Goal: Information Seeking & Learning: Learn about a topic

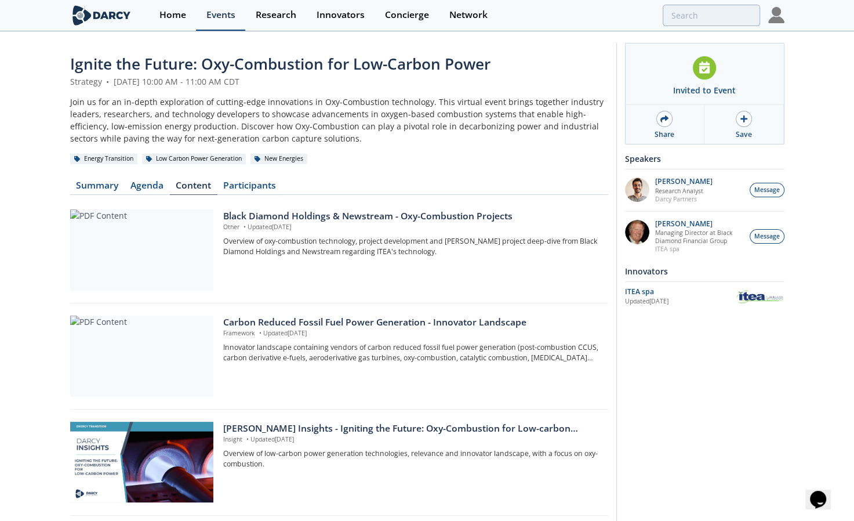
click at [213, 14] on div "Events" at bounding box center [220, 14] width 29 height 9
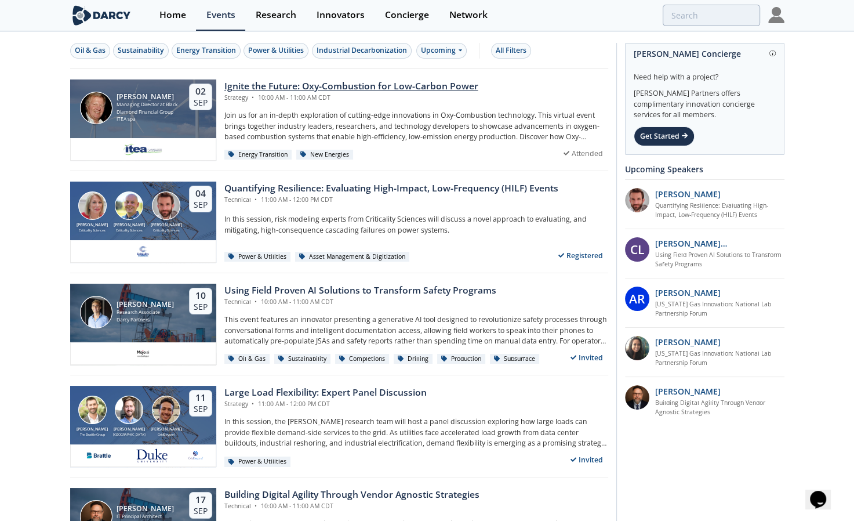
click at [325, 86] on div "Ignite the Future: Oxy-Combustion for Low-Carbon Power" at bounding box center [351, 86] width 254 height 14
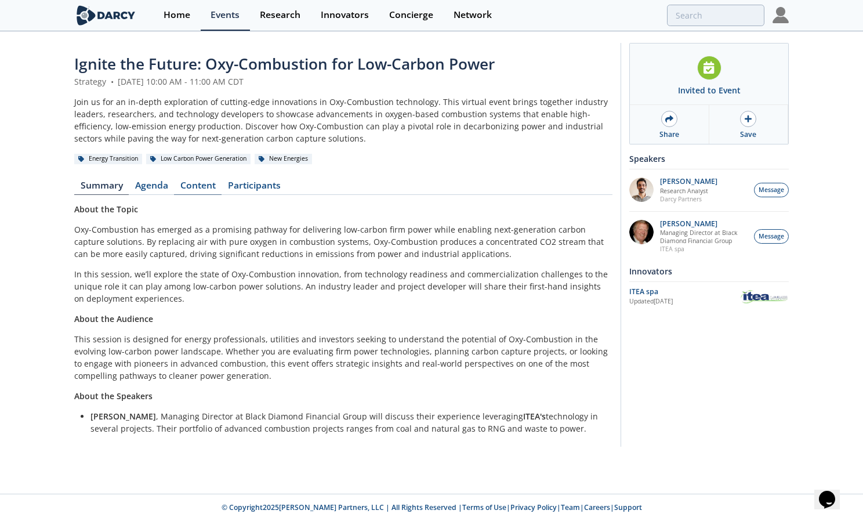
click at [213, 181] on link "Content" at bounding box center [198, 188] width 48 height 14
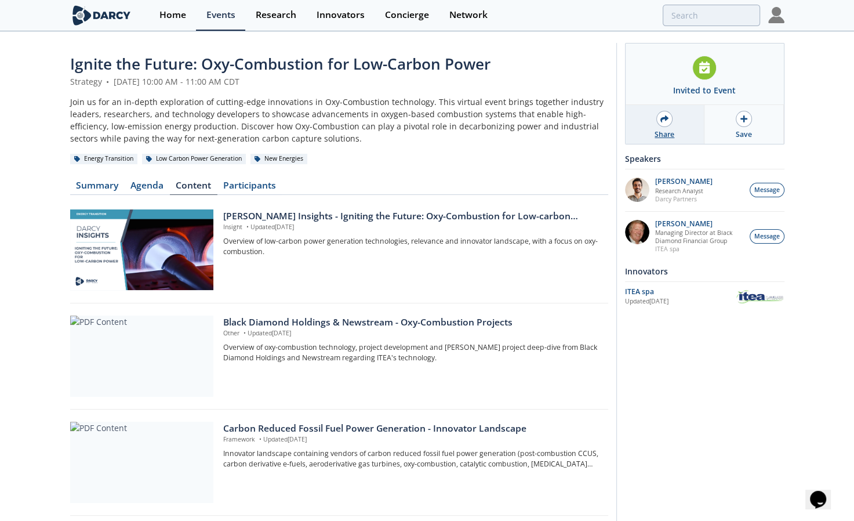
click at [661, 120] on icon at bounding box center [664, 118] width 8 height 7
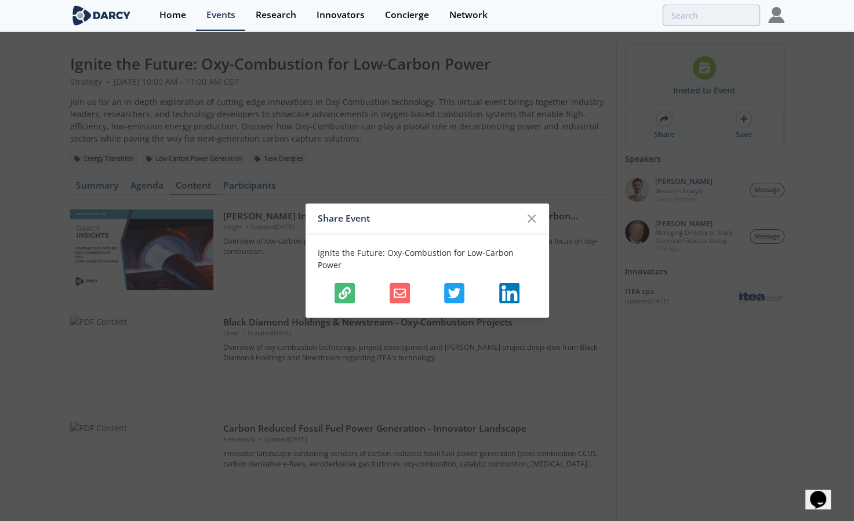
click at [347, 287] on icon "button" at bounding box center [345, 293] width 12 height 12
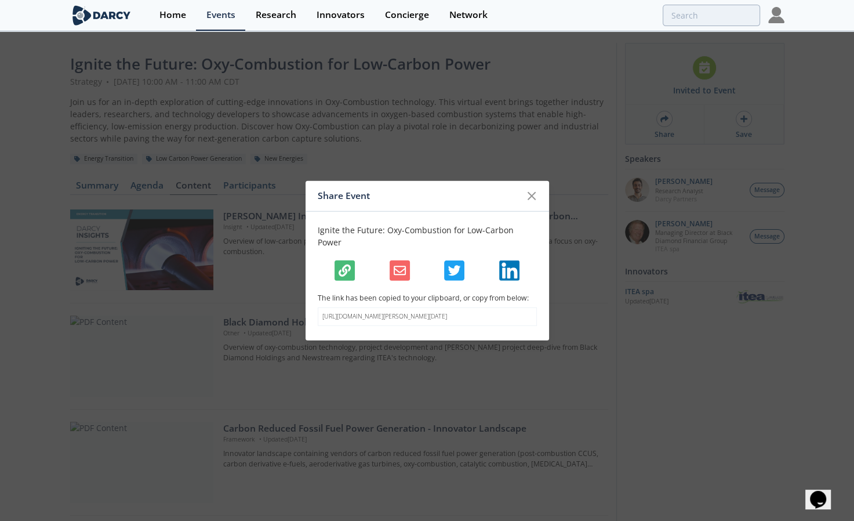
click at [60, 246] on div "Share Event Ignite the Future: Oxy-Combustion for Low-Carbon Power The link has…" at bounding box center [427, 260] width 854 height 521
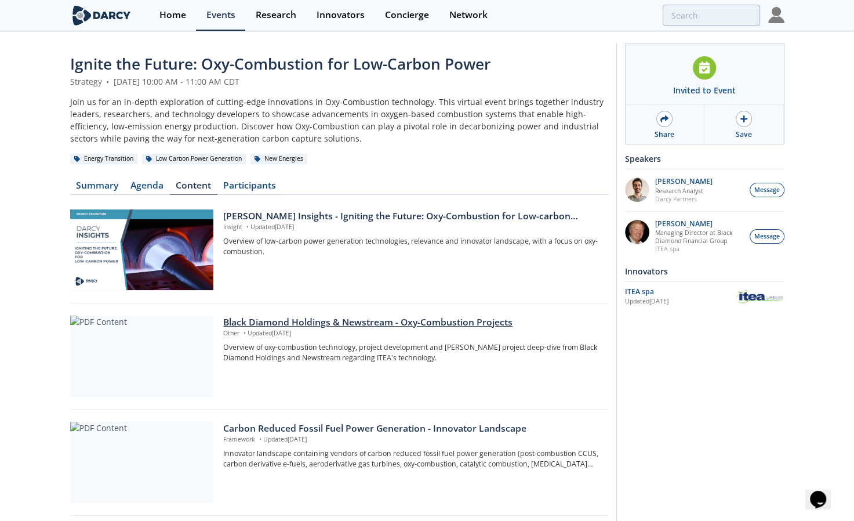
click at [371, 325] on div "Black Diamond Holdings & Newstream - Oxy-Combustion Projects" at bounding box center [411, 322] width 376 height 14
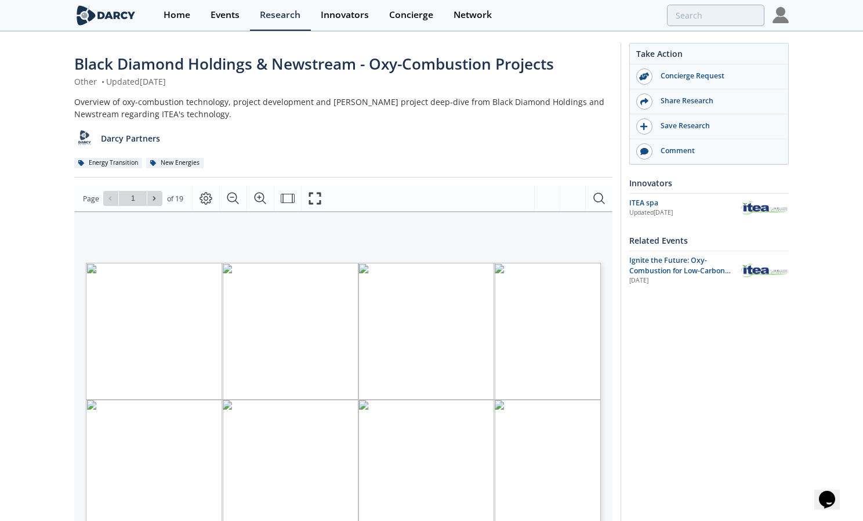
drag, startPoint x: 177, startPoint y: 373, endPoint x: 508, endPoint y: 372, distance: 331.0
click at [508, 263] on p "Flameless Pressurized Oxy - Fuel (FPO)" at bounding box center [324, 263] width 476 height 0
click at [107, 325] on div "Flameless Pressurized Oxy - Fuel (FPO) Technology Update, Status, Scale - up an…" at bounding box center [324, 397] width 476 height 268
click at [145, 358] on div "Flameless Pressurized Oxy - Fuel (FPO) Technology Update, Status, Scale - up an…" at bounding box center [324, 397] width 476 height 268
type input "2"
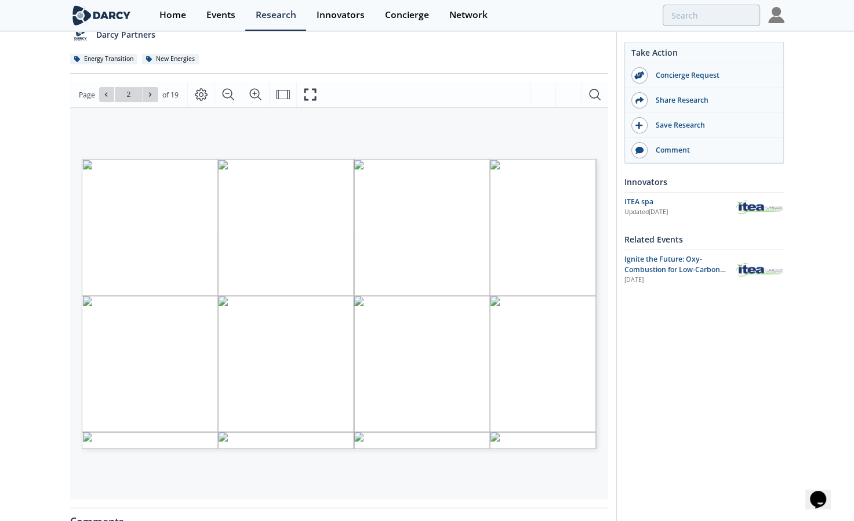
scroll to position [104, 0]
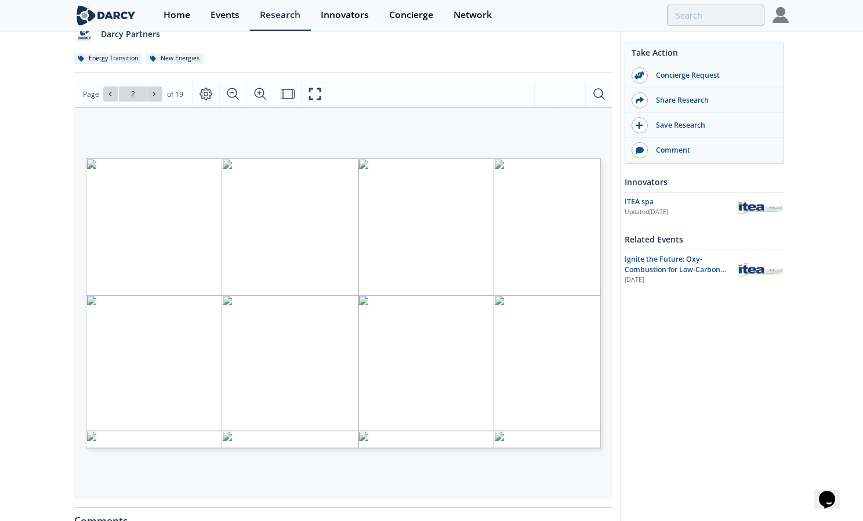
type input "3"
type input "4"
type input "5"
type input "6"
type input "7"
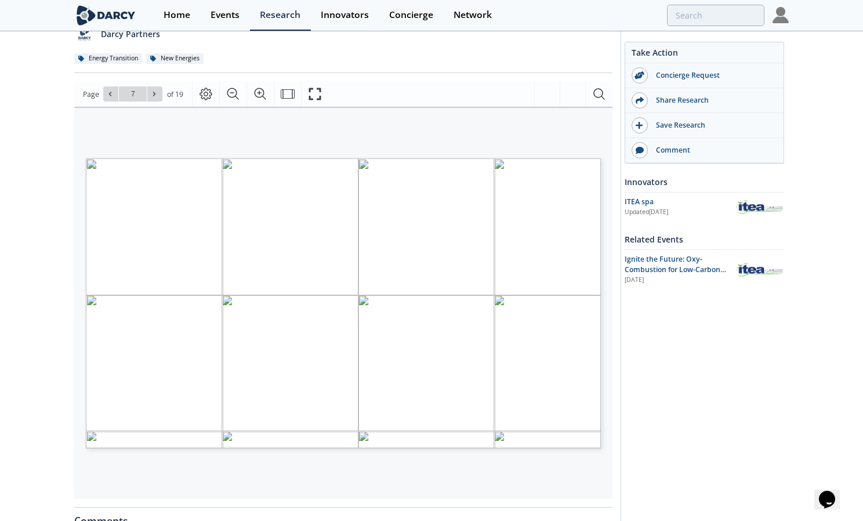
type input "8"
type input "9"
type input "8"
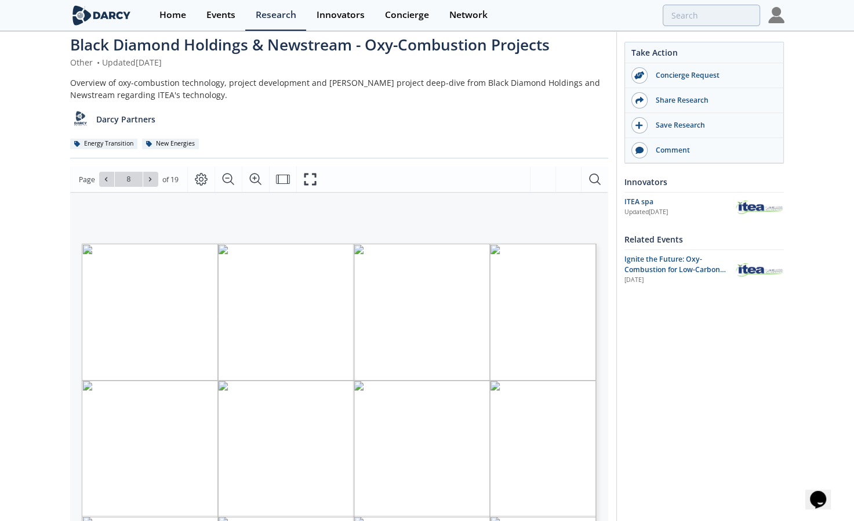
scroll to position [0, 0]
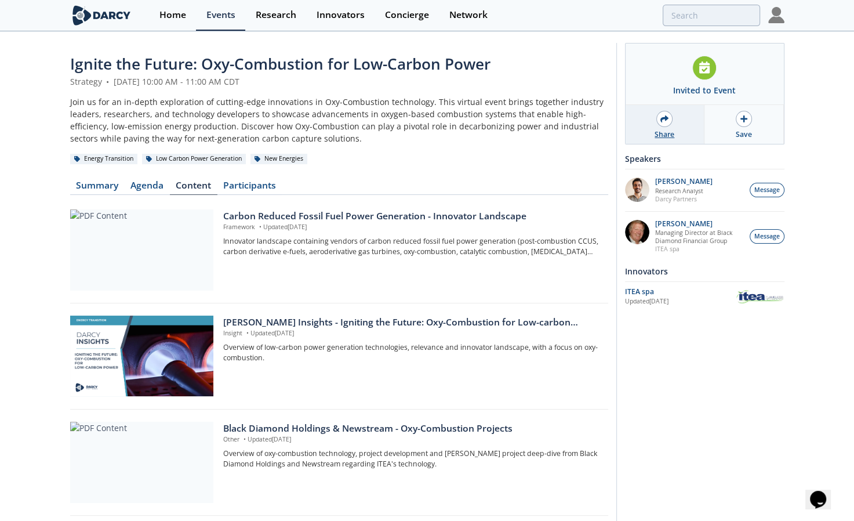
click at [670, 112] on div "Share" at bounding box center [664, 124] width 79 height 39
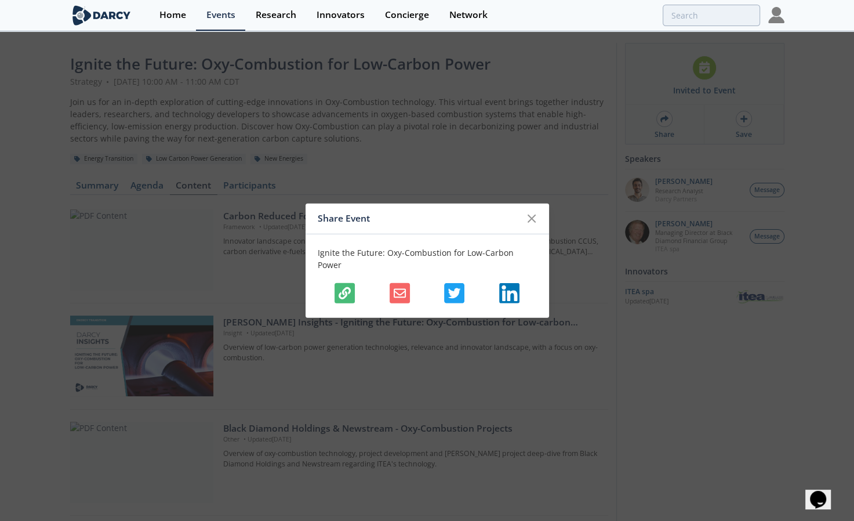
click at [348, 287] on icon "button" at bounding box center [345, 293] width 12 height 12
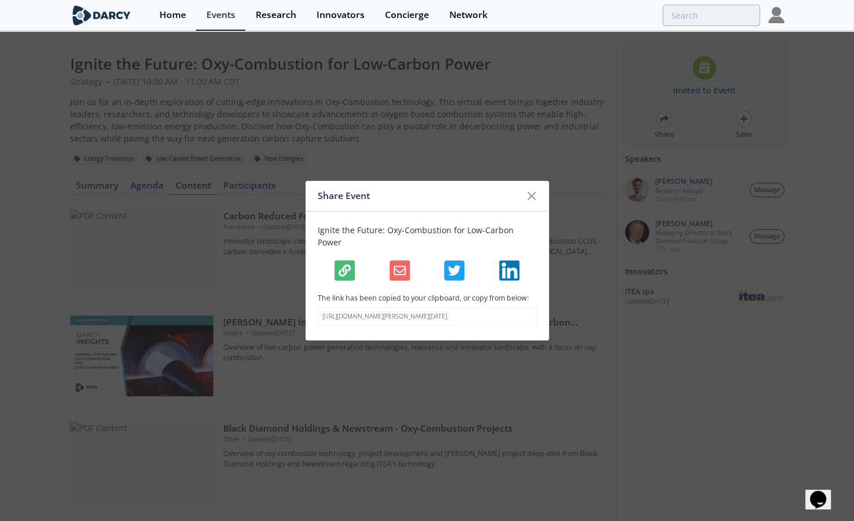
click at [609, 6] on div at bounding box center [632, 15] width 254 height 21
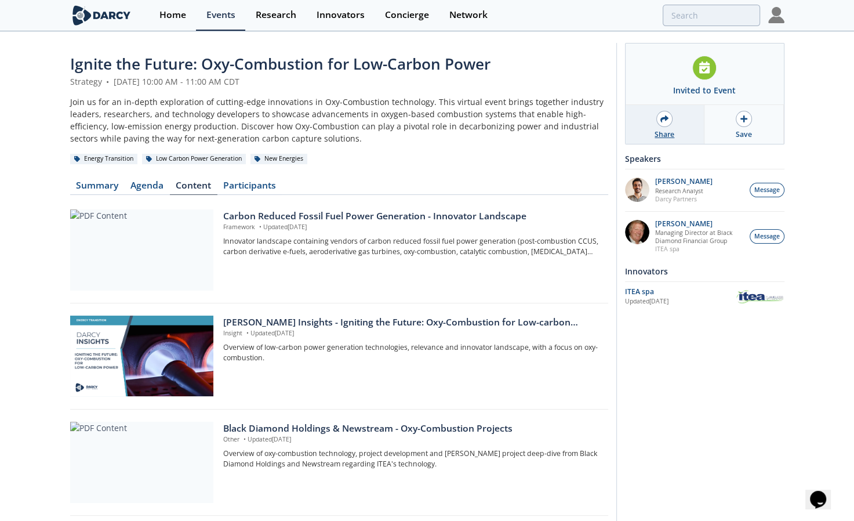
click at [668, 125] on div at bounding box center [664, 119] width 16 height 16
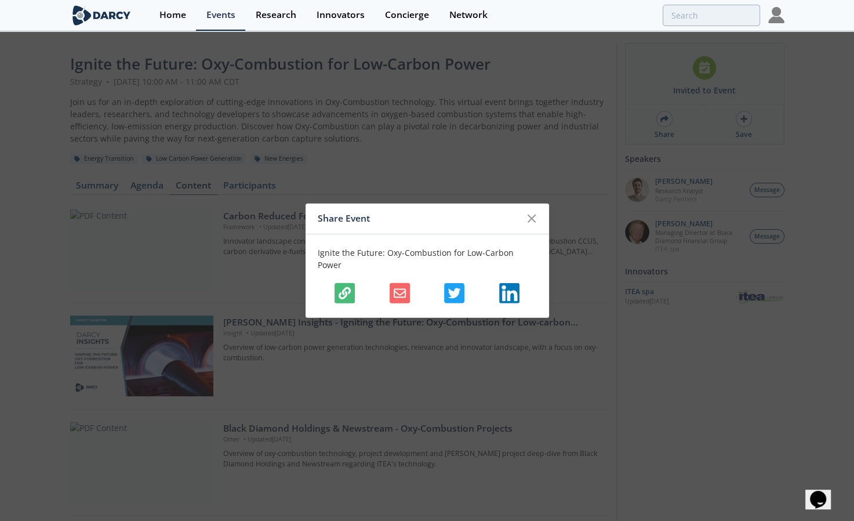
click at [336, 275] on div "Ignite the Future: Oxy-Combustion for Low-Carbon Power" at bounding box center [426, 275] width 243 height 83
click at [341, 287] on icon "button" at bounding box center [345, 293] width 12 height 12
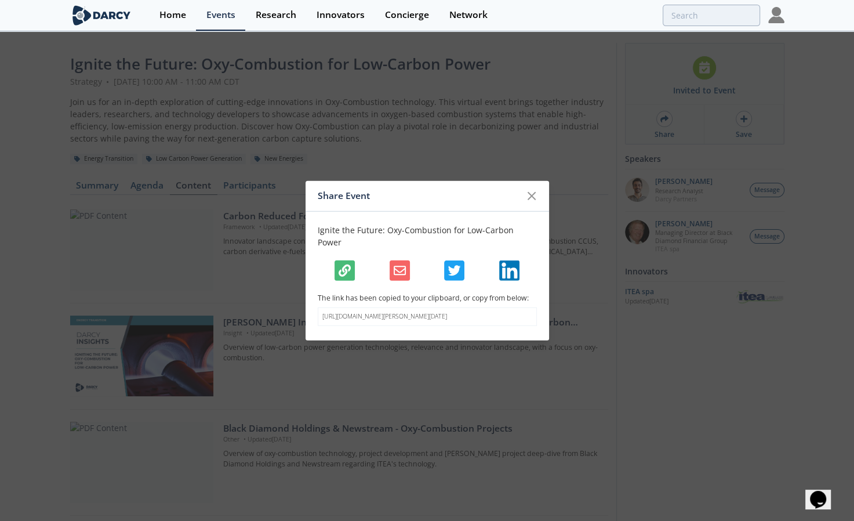
click at [70, 78] on div "Share Event Ignite the Future: Oxy-Combustion for Low-Carbon Power The link has…" at bounding box center [427, 260] width 854 height 521
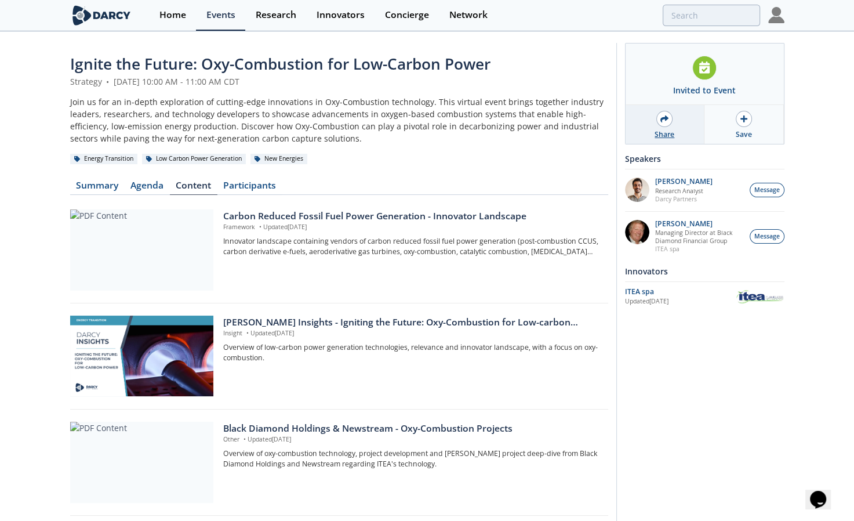
click at [665, 126] on div "Share" at bounding box center [664, 124] width 79 height 39
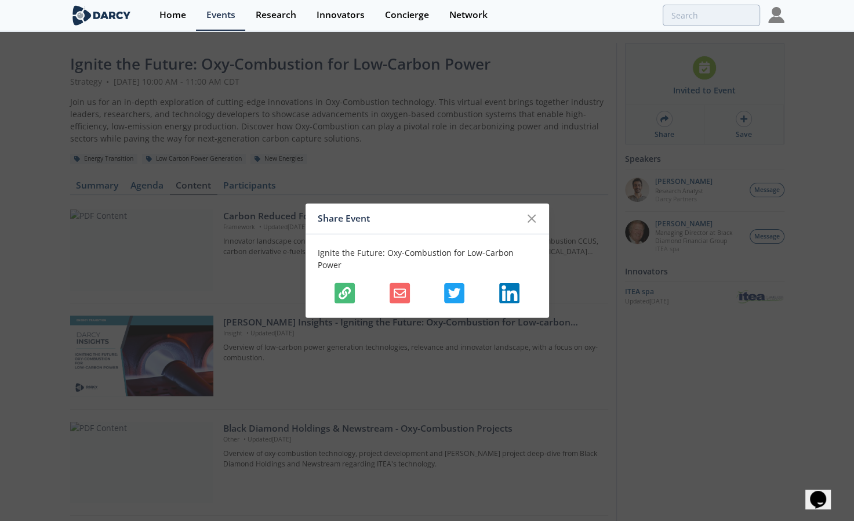
click at [341, 291] on icon "button" at bounding box center [345, 293] width 12 height 12
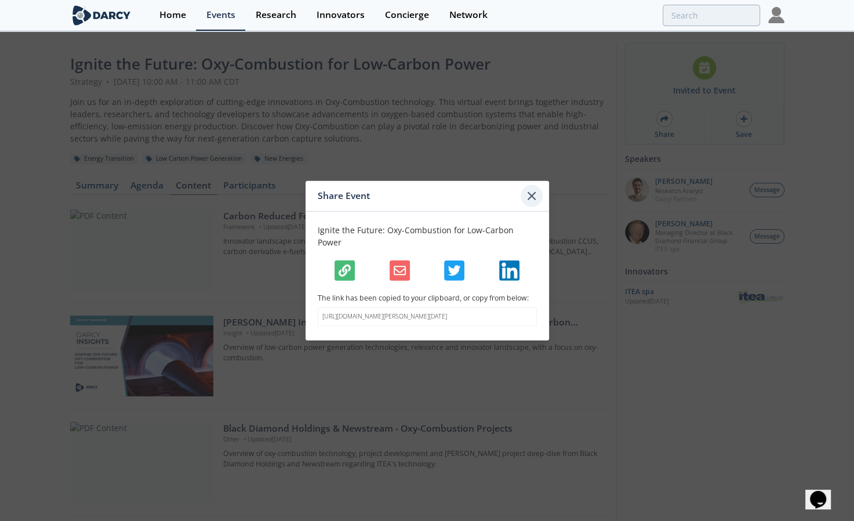
click at [532, 192] on icon at bounding box center [532, 196] width 14 height 14
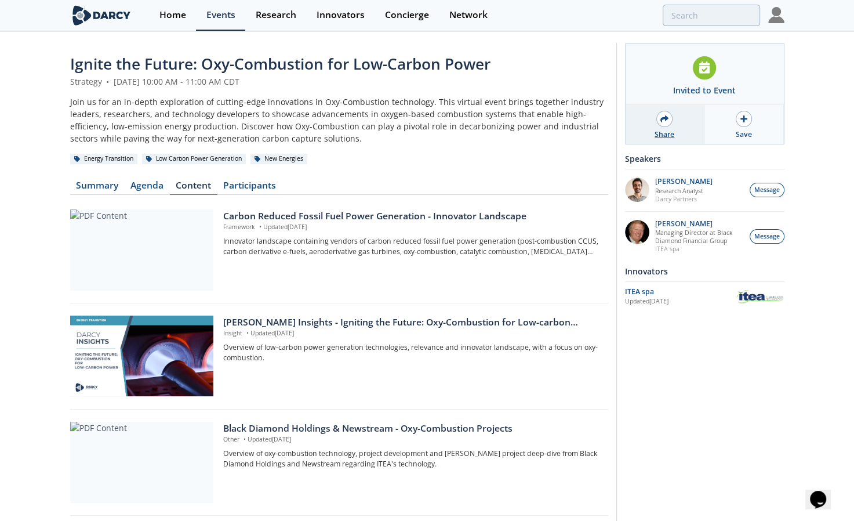
click at [654, 119] on div "Share" at bounding box center [664, 124] width 79 height 39
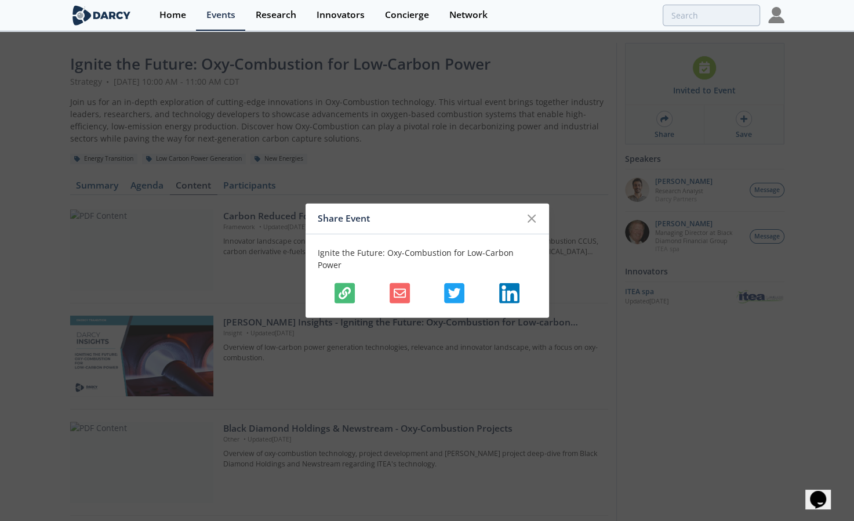
click at [336, 284] on button "button" at bounding box center [344, 293] width 20 height 20
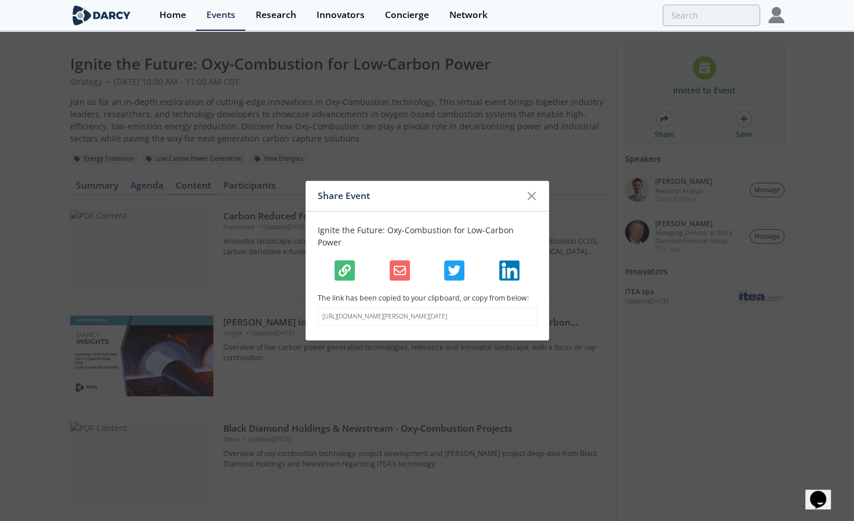
click at [658, 419] on div "Share Event Ignite the Future: Oxy-Combustion for Low-Carbon Power The link has…" at bounding box center [427, 260] width 854 height 521
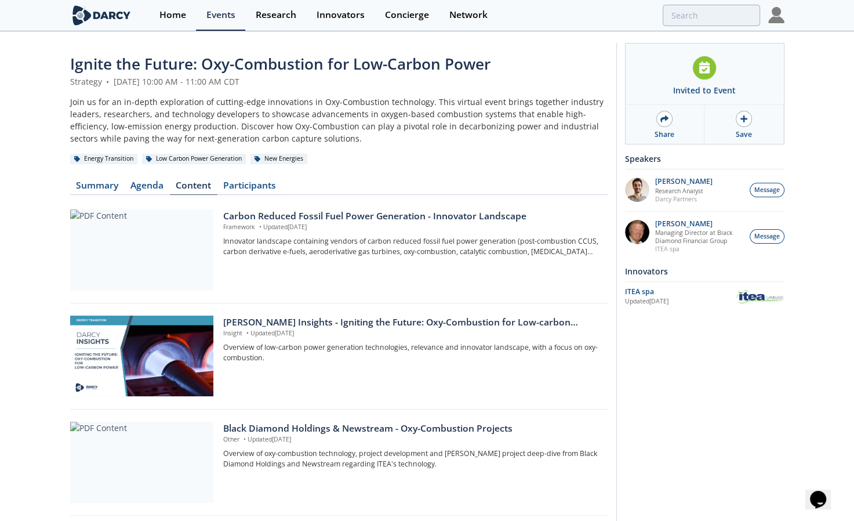
scroll to position [212, 0]
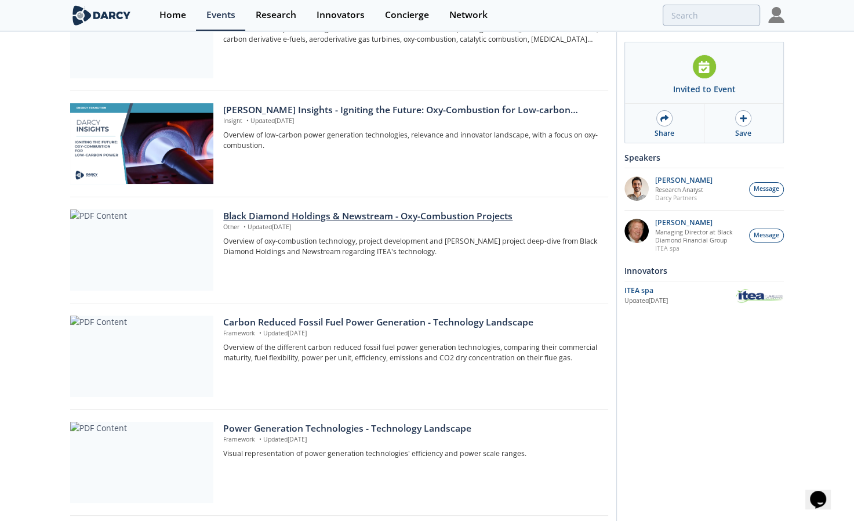
click at [336, 216] on div "Black Diamond Holdings & Newstream - Oxy-Combustion Projects" at bounding box center [411, 216] width 376 height 14
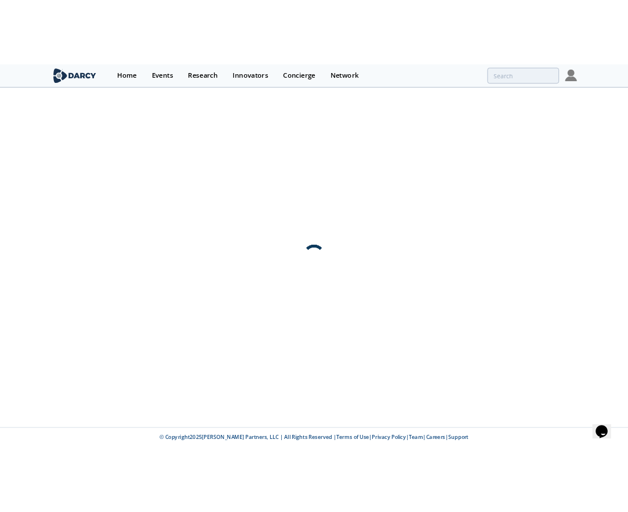
scroll to position [0, 0]
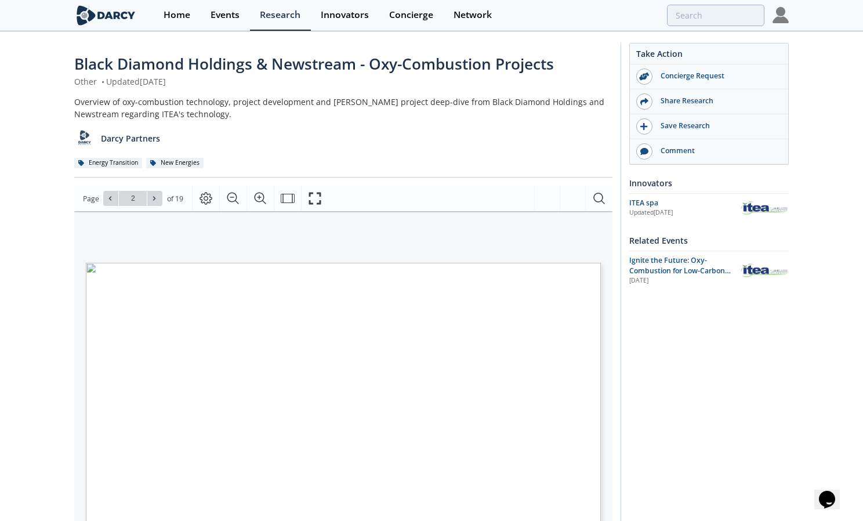
type input "3"
type input "4"
type input "5"
type input "6"
type input "7"
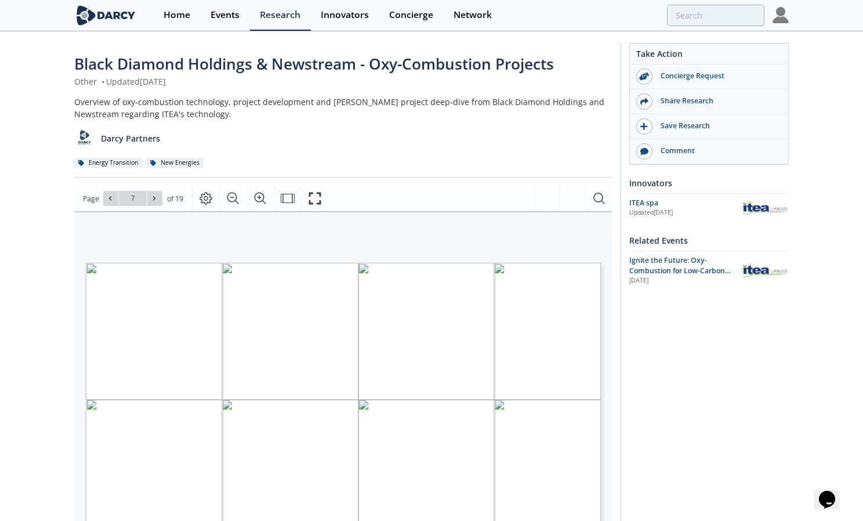
type input "8"
click at [114, 402] on span "b) Both admixing and co" at bounding box center [149, 401] width 105 height 11
type input "9"
type input "8"
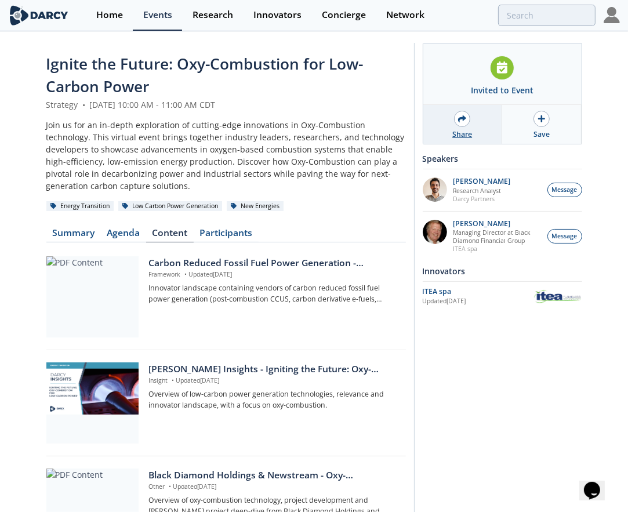
click at [464, 124] on div at bounding box center [462, 119] width 16 height 16
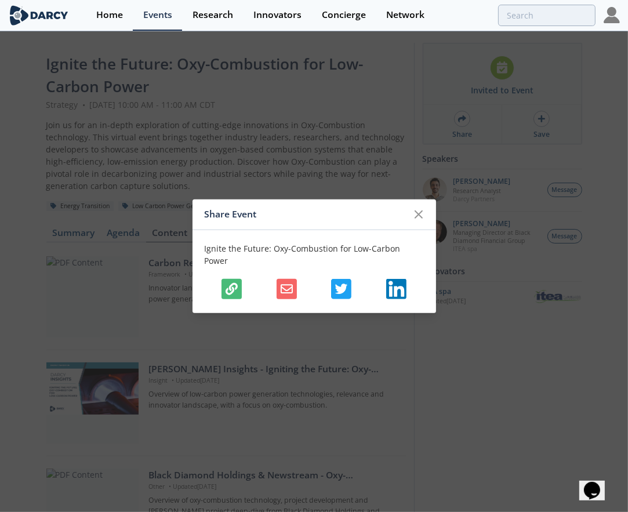
click at [221, 284] on button "button" at bounding box center [231, 288] width 20 height 20
